Goal: Navigation & Orientation: Find specific page/section

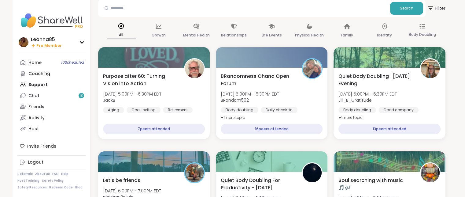
scroll to position [31, 0]
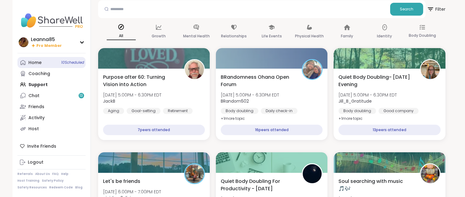
click at [65, 66] on link "Home 10 Scheduled" at bounding box center [51, 62] width 68 height 11
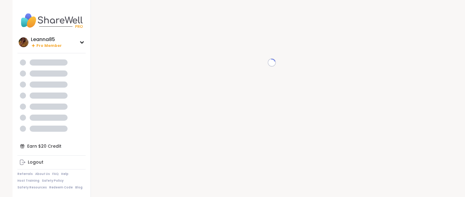
click at [70, 113] on div at bounding box center [51, 117] width 68 height 11
